Goal: Task Accomplishment & Management: Complete application form

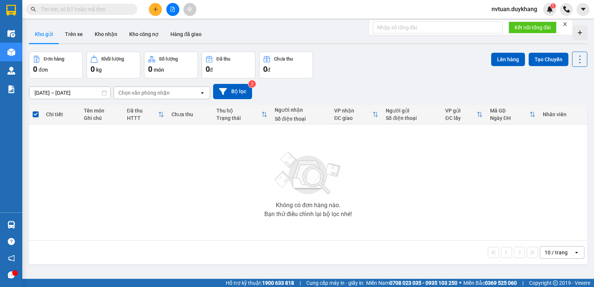
click at [156, 9] on icon "plus" at bounding box center [155, 9] width 0 height 4
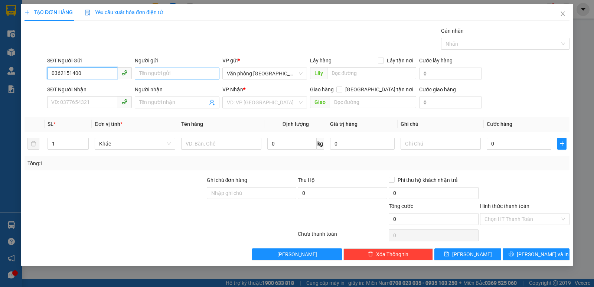
type input "0362151400"
click at [157, 75] on input "Người gửi" at bounding box center [177, 74] width 85 height 12
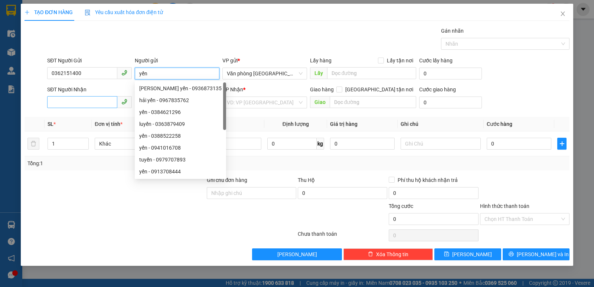
type input "yến"
click at [80, 104] on input "SĐT Người Nhận" at bounding box center [82, 102] width 70 height 12
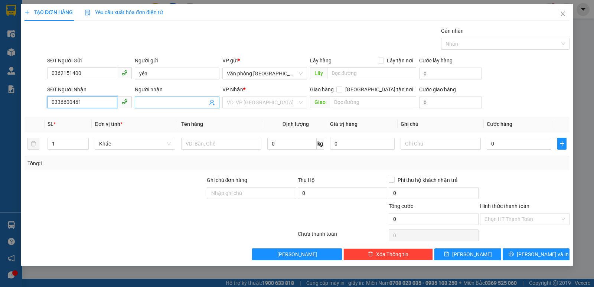
type input "0336600461"
drag, startPoint x: 181, startPoint y: 101, endPoint x: 169, endPoint y: 96, distance: 12.8
click at [180, 100] on input "Người nhận" at bounding box center [173, 102] width 68 height 8
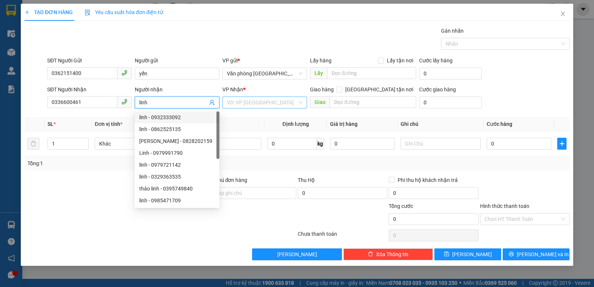
type input "linh"
click at [262, 102] on input "search" at bounding box center [262, 102] width 71 height 11
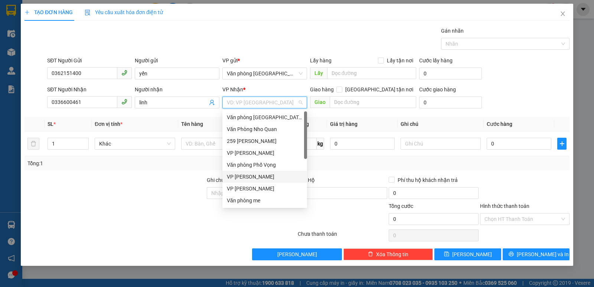
drag, startPoint x: 260, startPoint y: 175, endPoint x: 304, endPoint y: 152, distance: 49.8
click at [261, 174] on div "VP [PERSON_NAME]" at bounding box center [265, 177] width 76 height 8
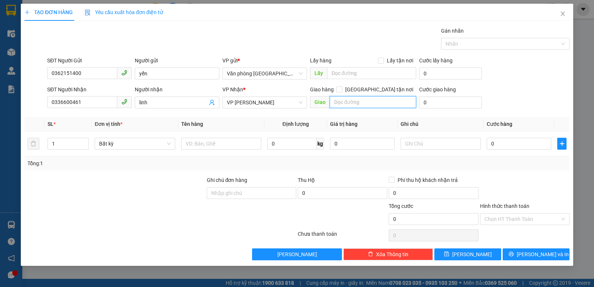
drag, startPoint x: 353, startPoint y: 104, endPoint x: 331, endPoint y: 107, distance: 22.5
click at [343, 105] on input "text" at bounding box center [373, 102] width 87 height 12
type input "66"
click at [342, 88] on span at bounding box center [339, 89] width 6 height 6
click at [341, 88] on input "[GEOGRAPHIC_DATA] tận nơi" at bounding box center [338, 88] width 5 height 5
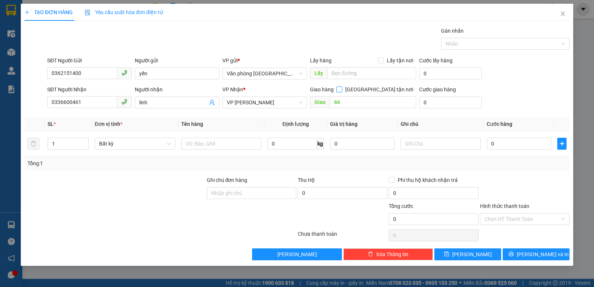
checkbox input "true"
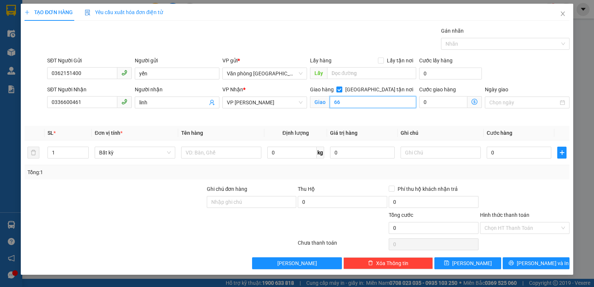
click at [363, 101] on input "66" at bounding box center [373, 102] width 87 height 12
type input "66 [PERSON_NAME] khoản trung yên"
click at [495, 153] on input "0" at bounding box center [519, 153] width 65 height 12
type input "1"
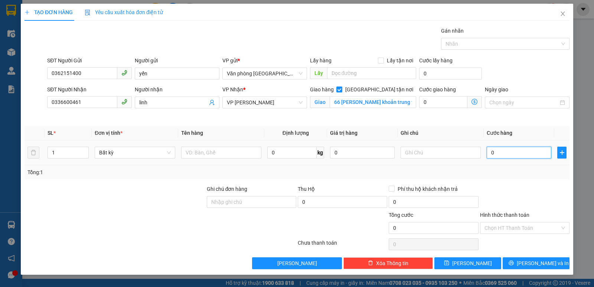
type input "1"
type input "10"
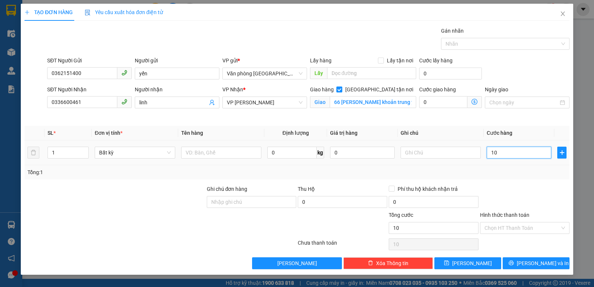
type input "100"
type input "1.000"
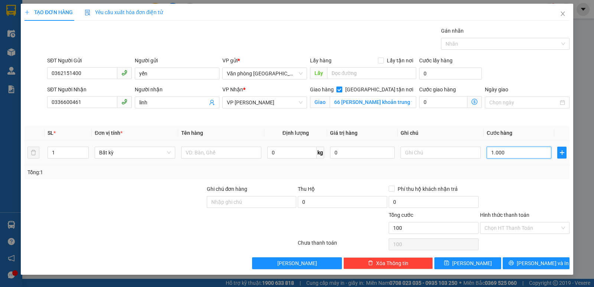
type input "1.000"
type input "10.000"
type input "100.000"
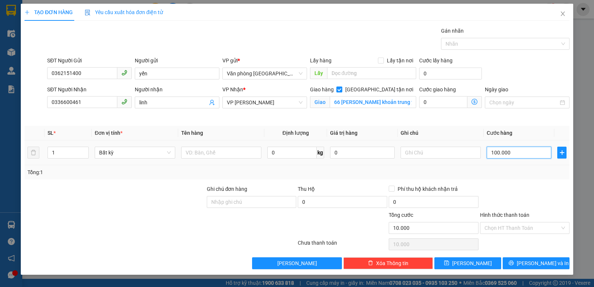
type input "100.000"
drag, startPoint x: 81, startPoint y: 101, endPoint x: 42, endPoint y: 101, distance: 39.0
click at [42, 101] on div "SĐT Người Nhận 0336600461 0336600461 Người nhận linh VP Nhận * VP [PERSON_NAME]…" at bounding box center [297, 102] width 546 height 35
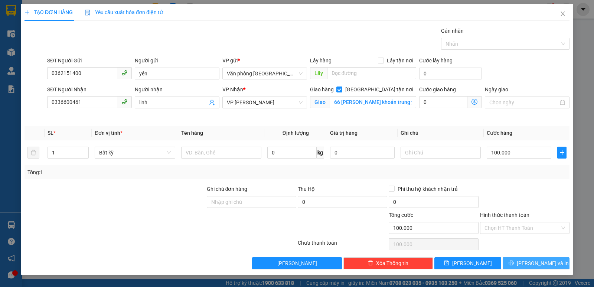
click at [539, 262] on span "[PERSON_NAME] và In" at bounding box center [543, 263] width 52 height 8
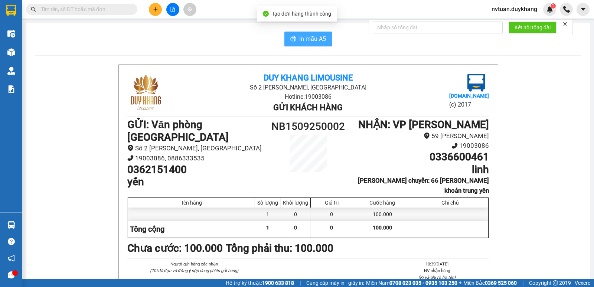
click at [305, 42] on span "In mẫu A5" at bounding box center [312, 38] width 27 height 9
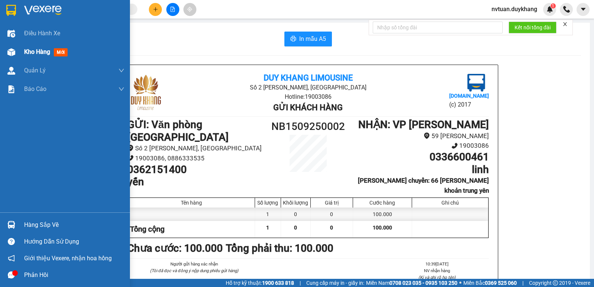
click at [30, 52] on span "Kho hàng" at bounding box center [37, 51] width 26 height 7
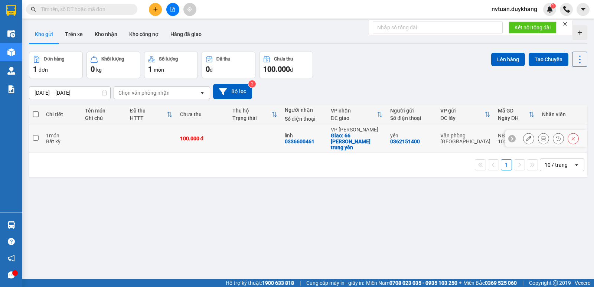
click at [35, 136] on input "checkbox" at bounding box center [36, 138] width 6 height 6
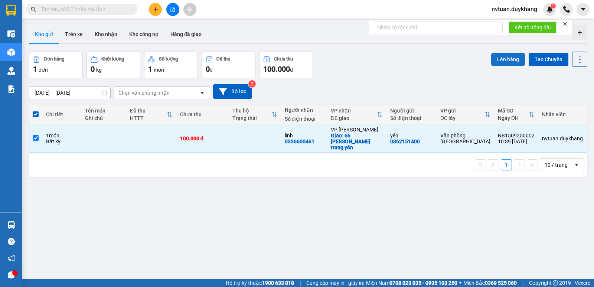
click at [498, 60] on button "Lên hàng" at bounding box center [508, 59] width 34 height 13
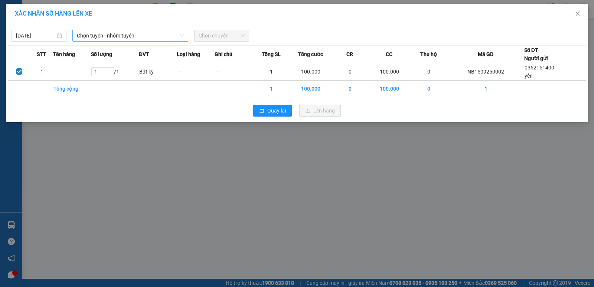
click at [115, 35] on span "Chọn tuyến - nhóm tuyến" at bounding box center [130, 35] width 107 height 11
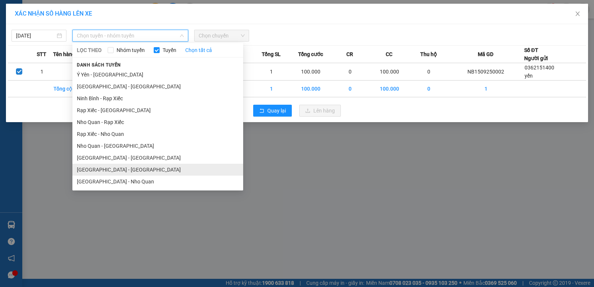
click at [105, 170] on li "[GEOGRAPHIC_DATA] - [GEOGRAPHIC_DATA]" at bounding box center [157, 170] width 171 height 12
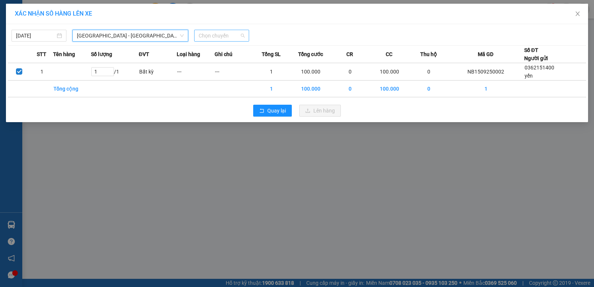
click at [218, 35] on span "Chọn chuyến" at bounding box center [222, 35] width 46 height 11
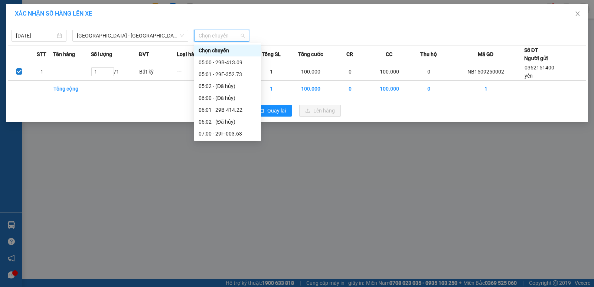
drag, startPoint x: 231, startPoint y: 90, endPoint x: 253, endPoint y: 105, distance: 26.5
click at [232, 272] on div "11:00 - 29B-414.91" at bounding box center [228, 276] width 58 height 8
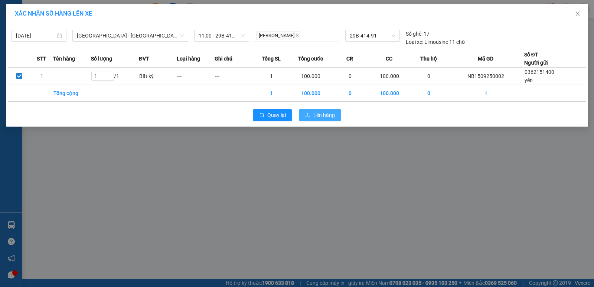
click at [327, 116] on span "Lên hàng" at bounding box center [324, 115] width 22 height 8
